Goal: Task Accomplishment & Management: Manage account settings

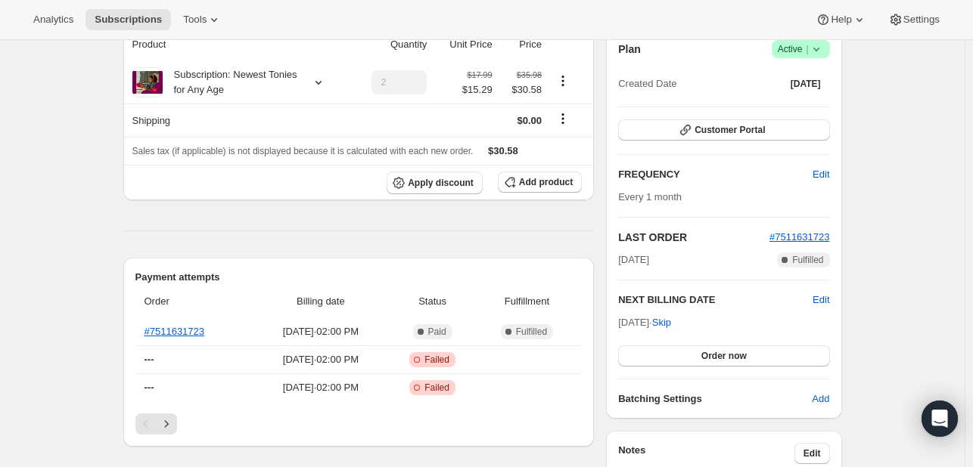
scroll to position [76, 0]
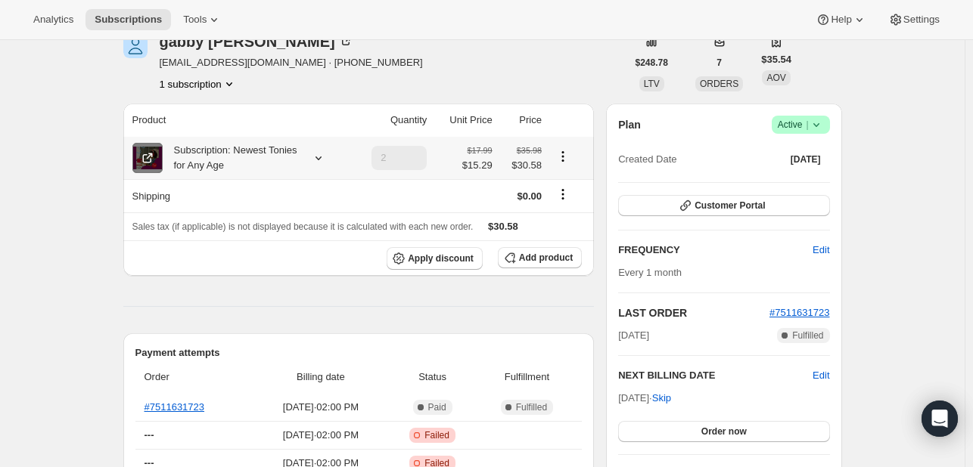
click at [159, 156] on span at bounding box center [147, 158] width 30 height 30
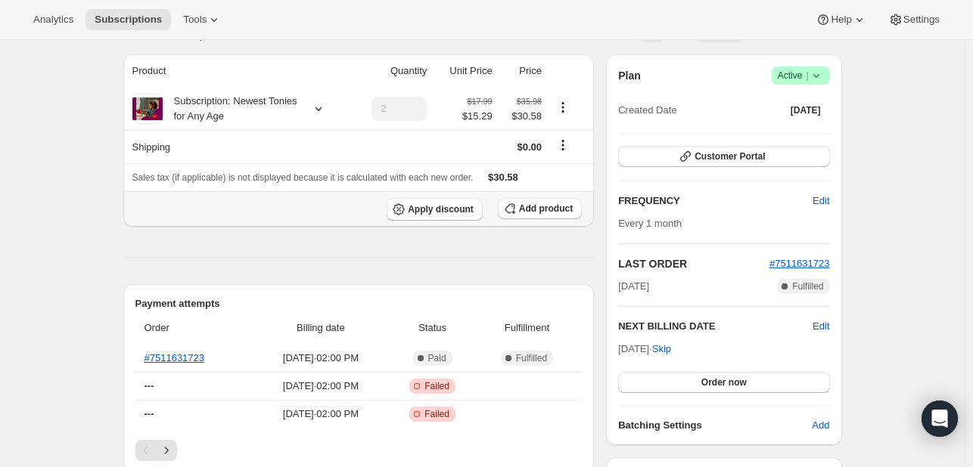
scroll to position [151, 0]
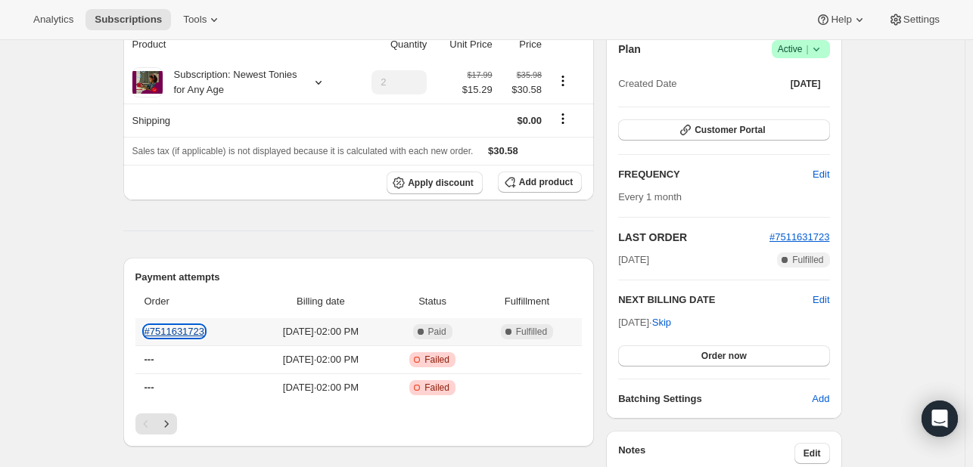
click at [190, 329] on link "#7511631723" at bounding box center [174, 331] width 61 height 11
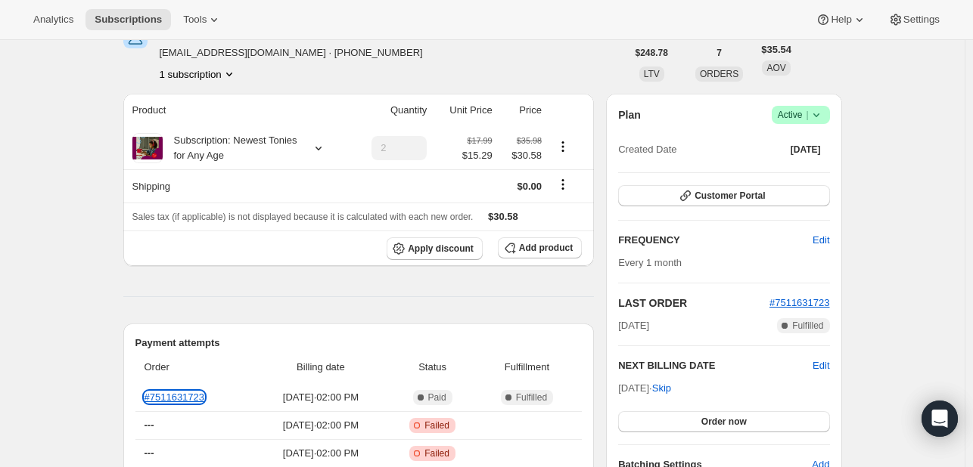
scroll to position [0, 0]
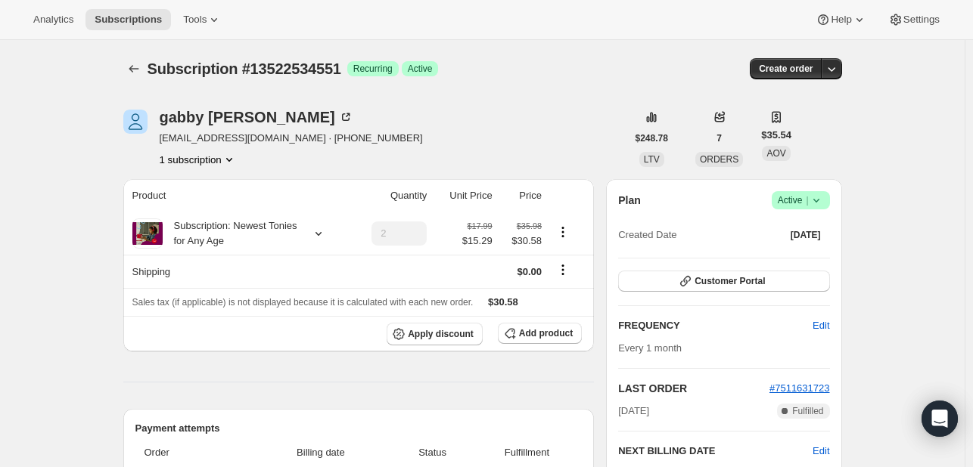
click at [236, 159] on icon "Product actions" at bounding box center [229, 159] width 15 height 15
click at [324, 234] on icon at bounding box center [318, 233] width 15 height 15
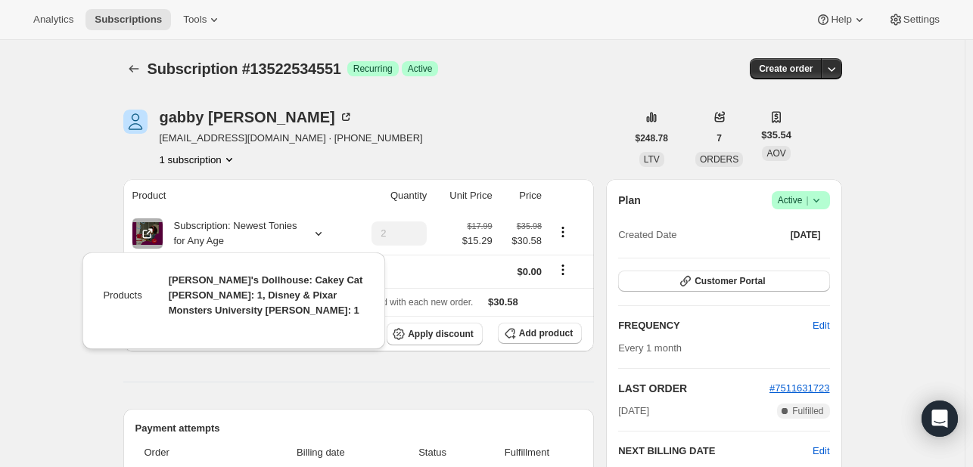
click at [334, 189] on th "Product" at bounding box center [237, 195] width 228 height 33
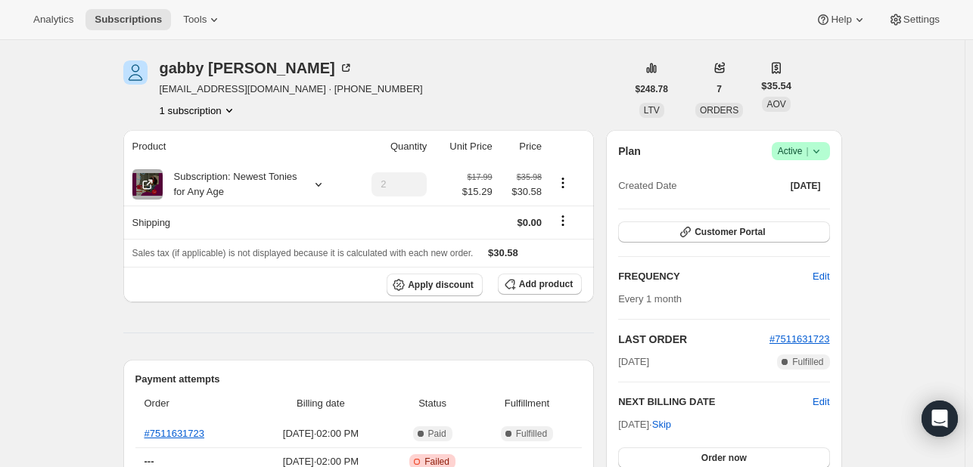
scroll to position [76, 0]
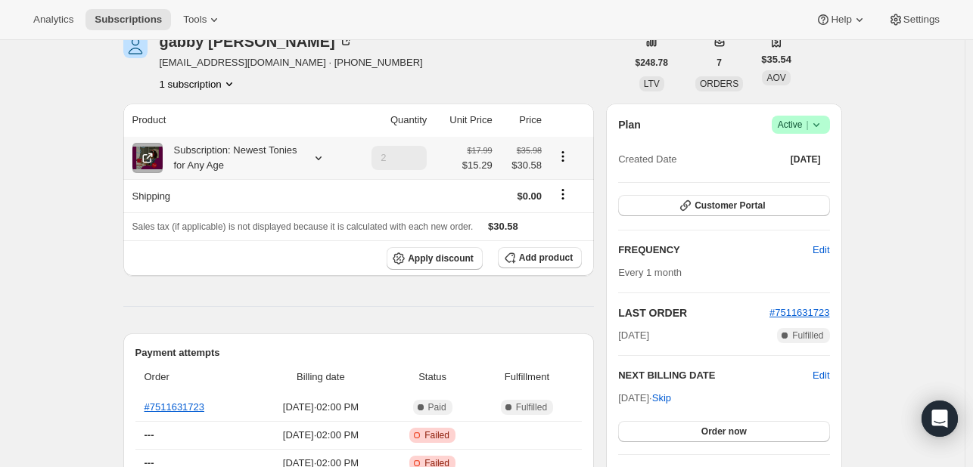
click at [320, 160] on icon at bounding box center [318, 158] width 15 height 15
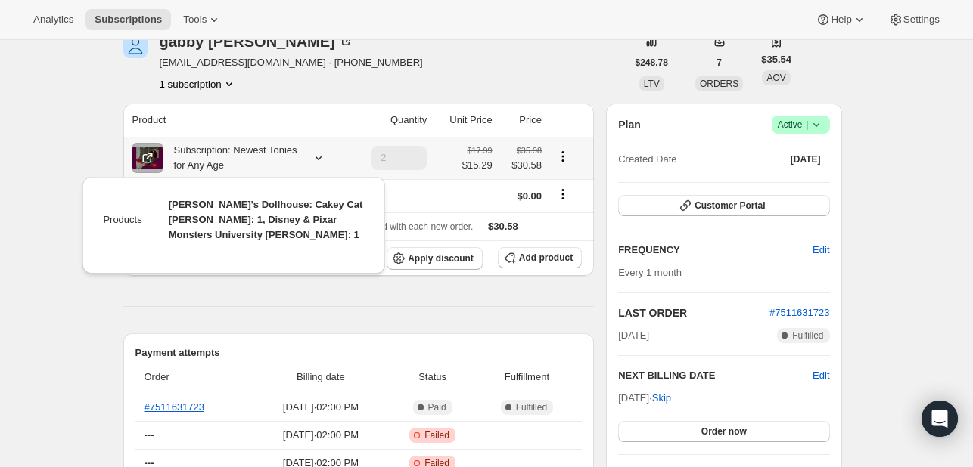
click at [320, 160] on icon at bounding box center [318, 158] width 15 height 15
